Goal: Transaction & Acquisition: Subscribe to service/newsletter

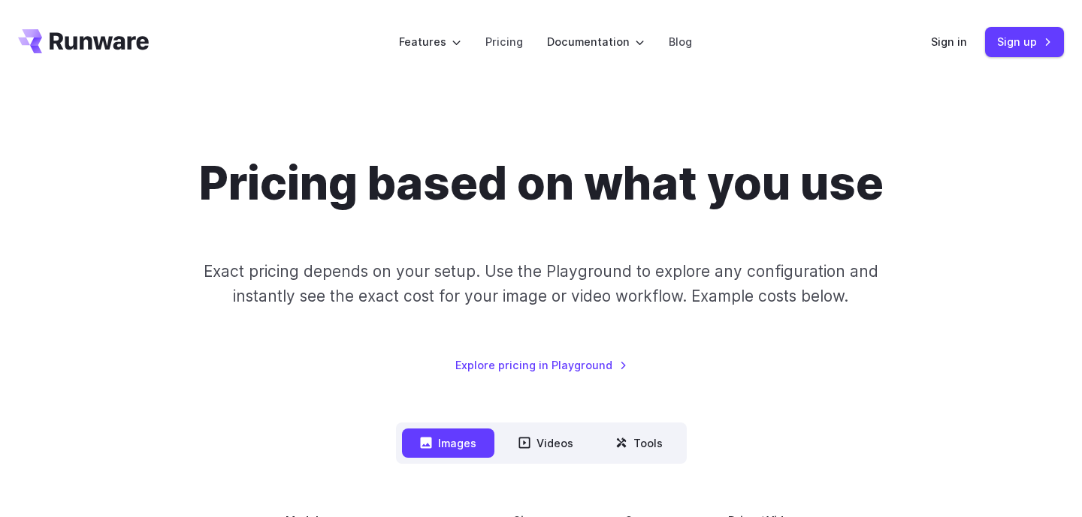
scroll to position [243, 0]
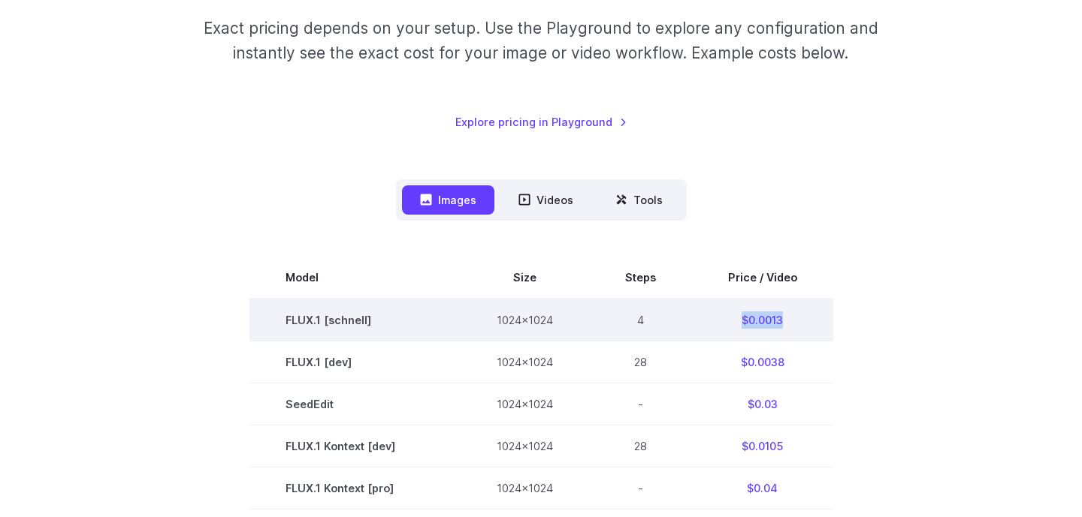
drag, startPoint x: 801, startPoint y: 321, endPoint x: 741, endPoint y: 321, distance: 60.1
click at [741, 321] on td "$0.0013" at bounding box center [762, 320] width 141 height 43
copy td "$0.0013"
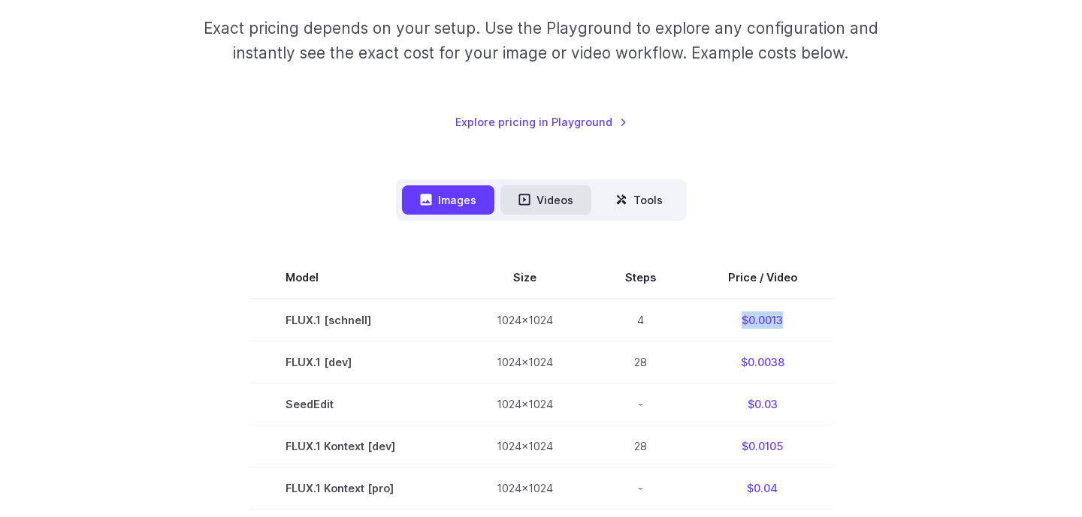
click at [511, 200] on button "Videos" at bounding box center [545, 200] width 91 height 29
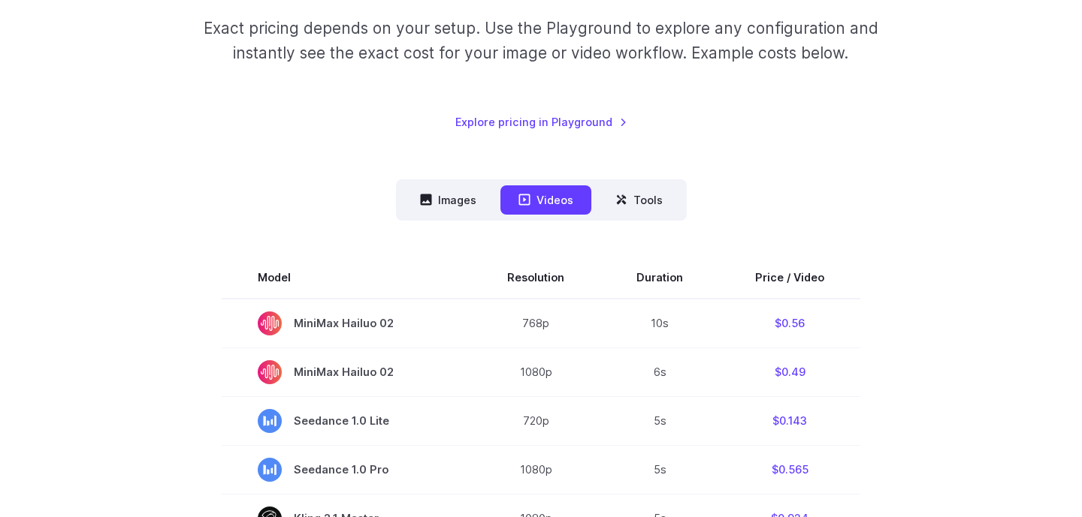
drag, startPoint x: 440, startPoint y: 191, endPoint x: 362, endPoint y: 192, distance: 78.1
click at [440, 192] on button "Images" at bounding box center [448, 200] width 92 height 29
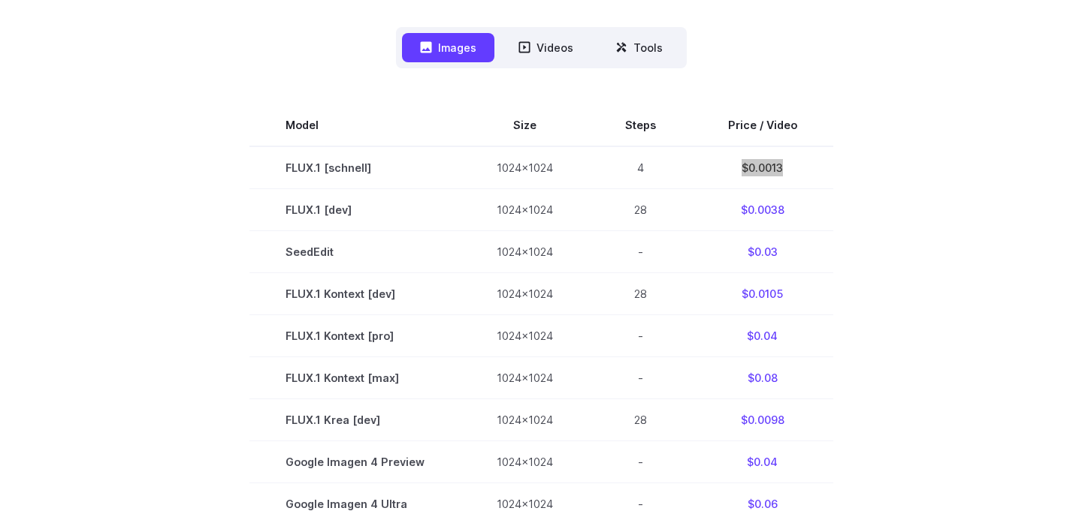
scroll to position [324, 0]
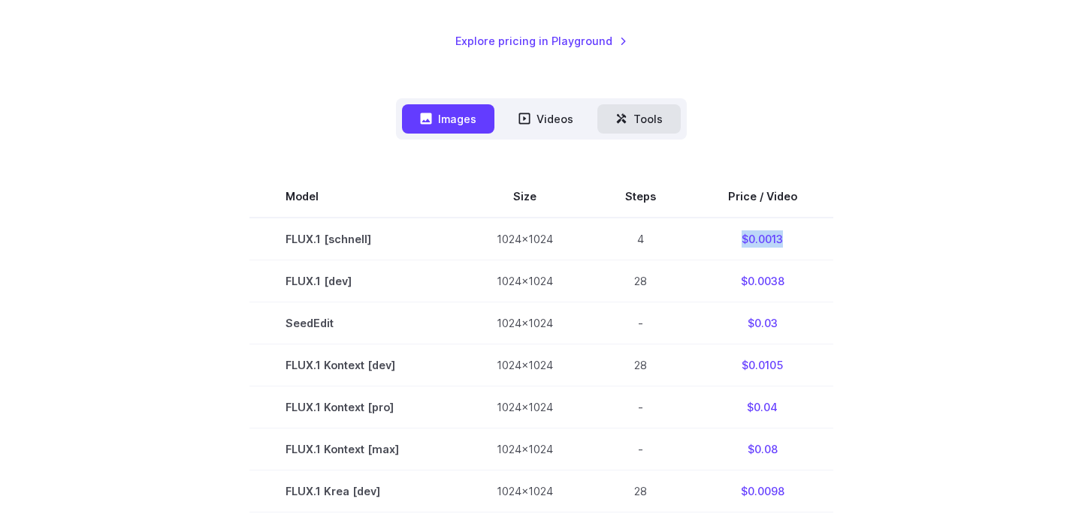
click at [660, 117] on button "Tools" at bounding box center [638, 118] width 83 height 29
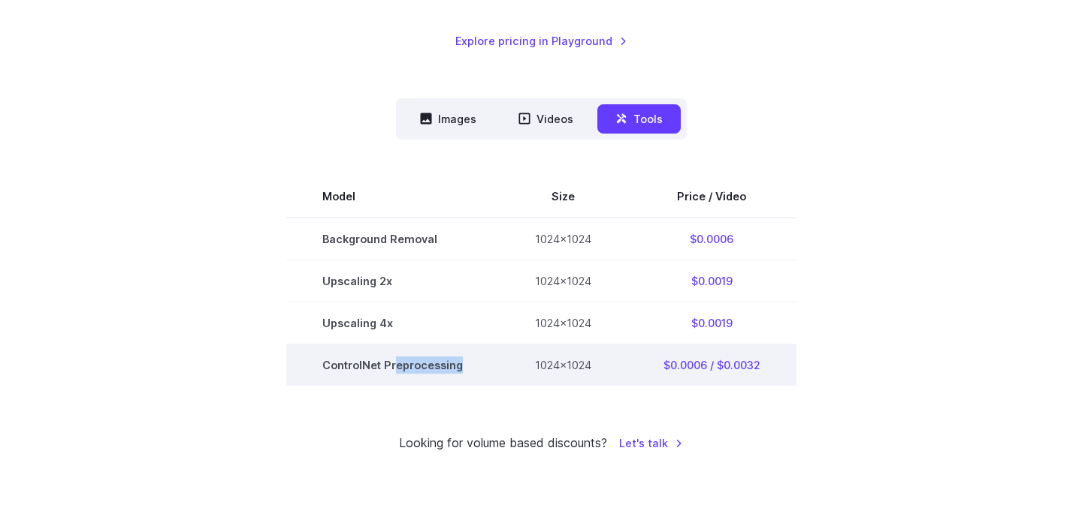
drag, startPoint x: 466, startPoint y: 364, endPoint x: 394, endPoint y: 373, distance: 71.9
click at [394, 373] on td "ControlNet Preprocessing" at bounding box center [392, 365] width 213 height 42
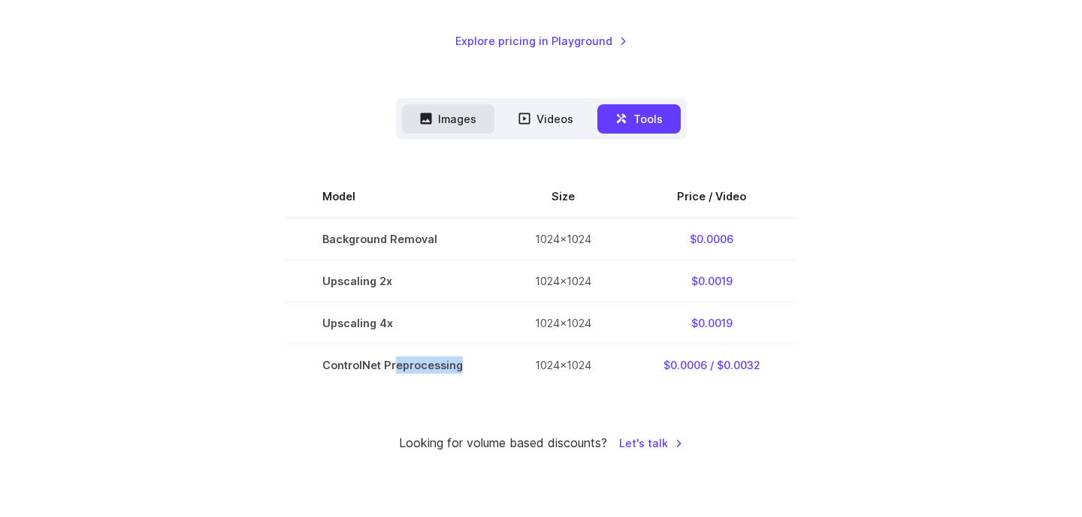
click at [467, 126] on button "Images" at bounding box center [448, 118] width 92 height 29
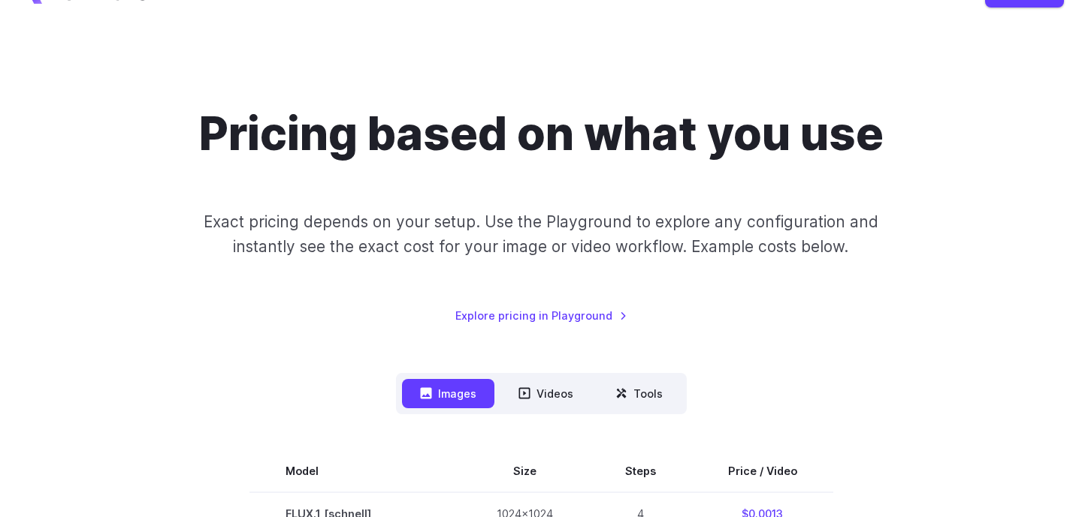
scroll to position [0, 0]
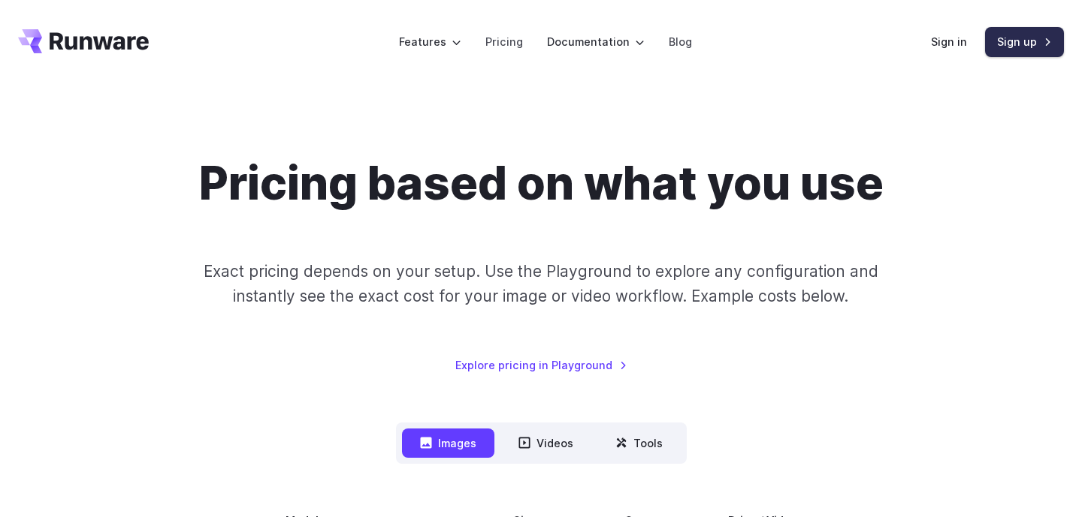
click at [1016, 38] on link "Sign up" at bounding box center [1024, 41] width 79 height 29
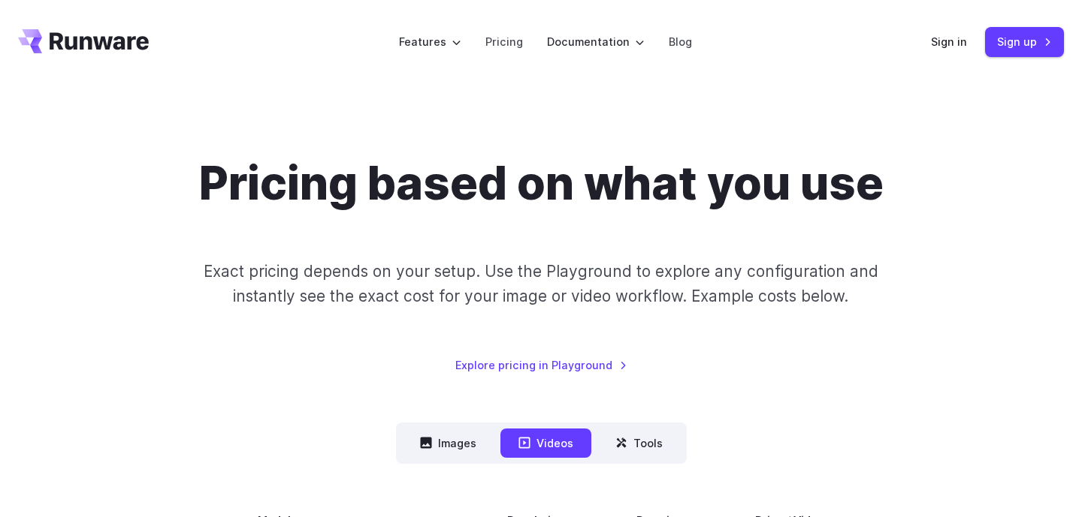
scroll to position [406, 0]
